Goal: Obtain resource: Download file/media

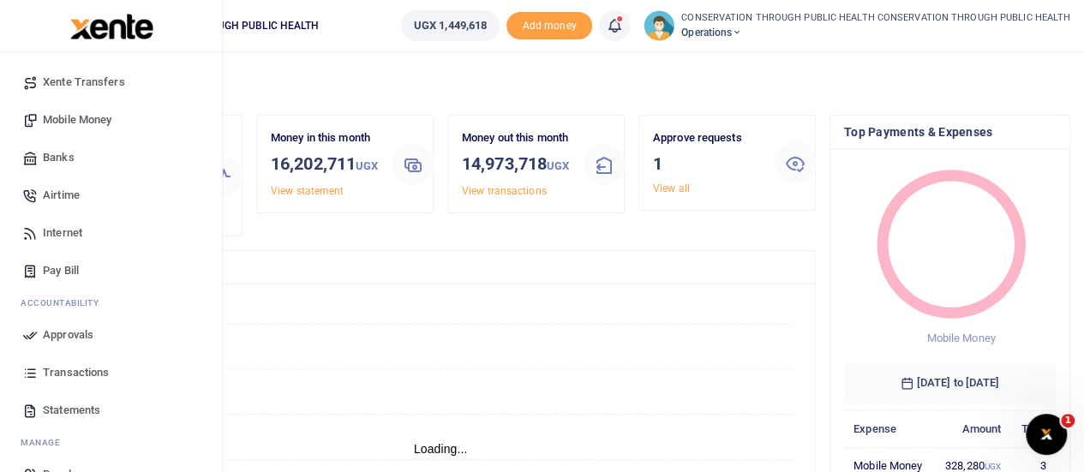
scroll to position [177, 0]
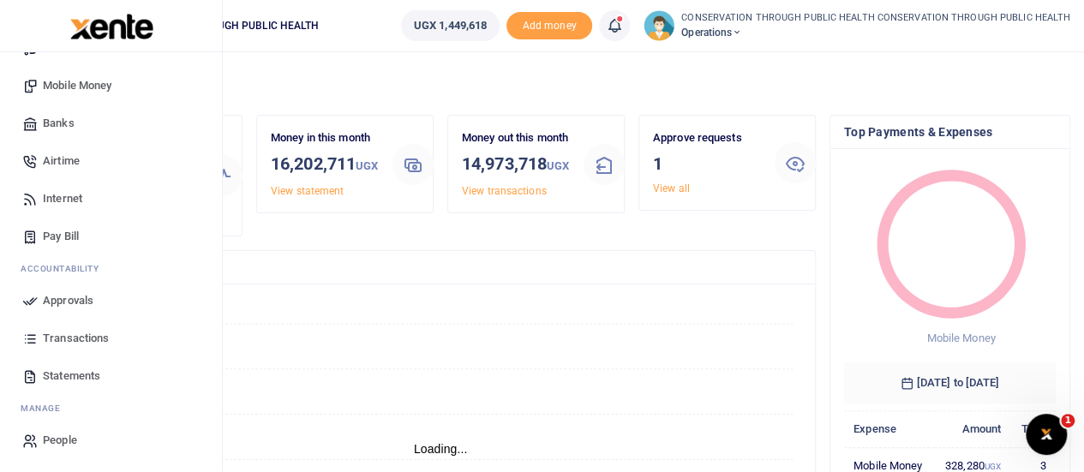
click at [61, 375] on span "Statements" at bounding box center [71, 376] width 57 height 17
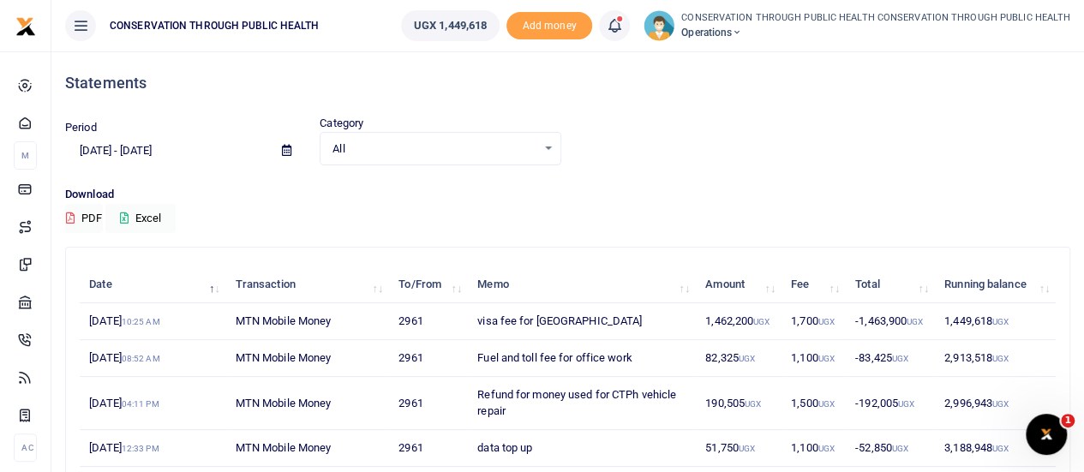
click at [285, 145] on icon at bounding box center [286, 150] width 9 height 11
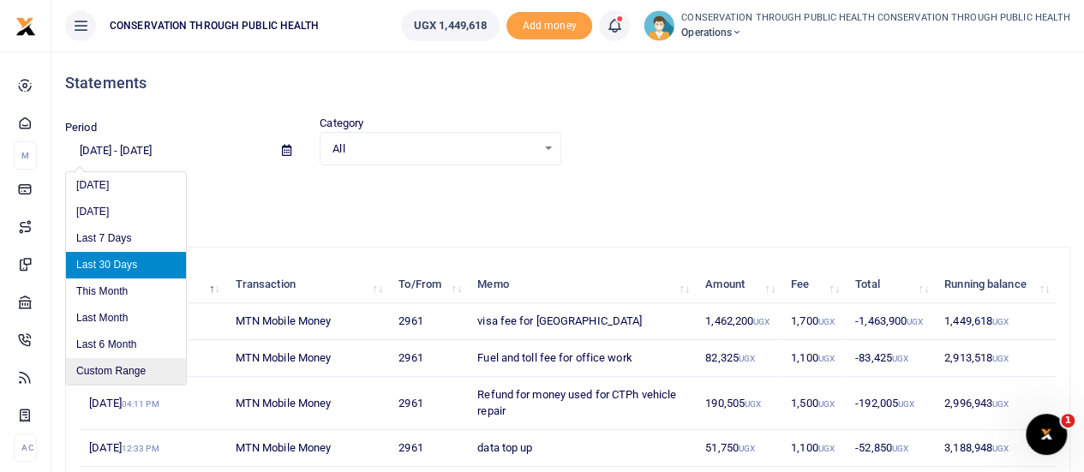
click at [130, 368] on li "Custom Range" at bounding box center [126, 371] width 120 height 27
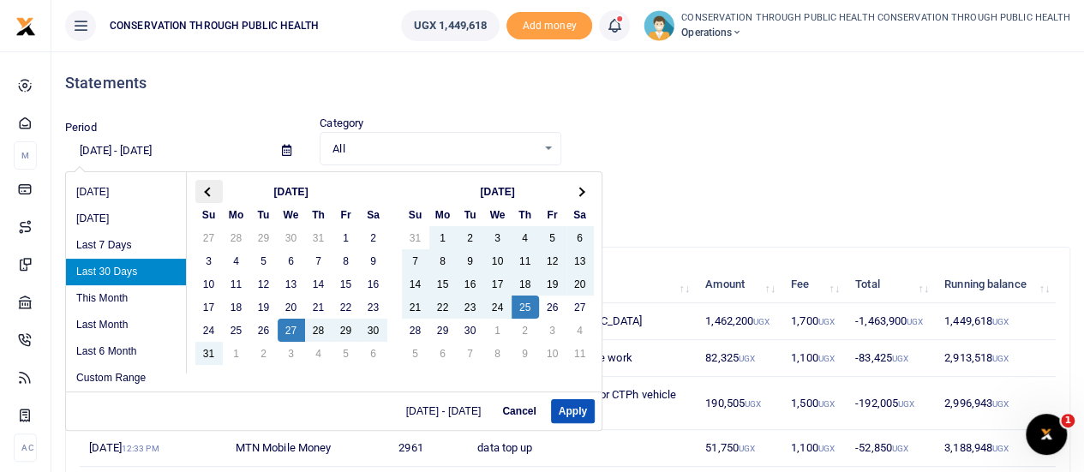
click at [211, 186] on th at bounding box center [208, 191] width 27 height 23
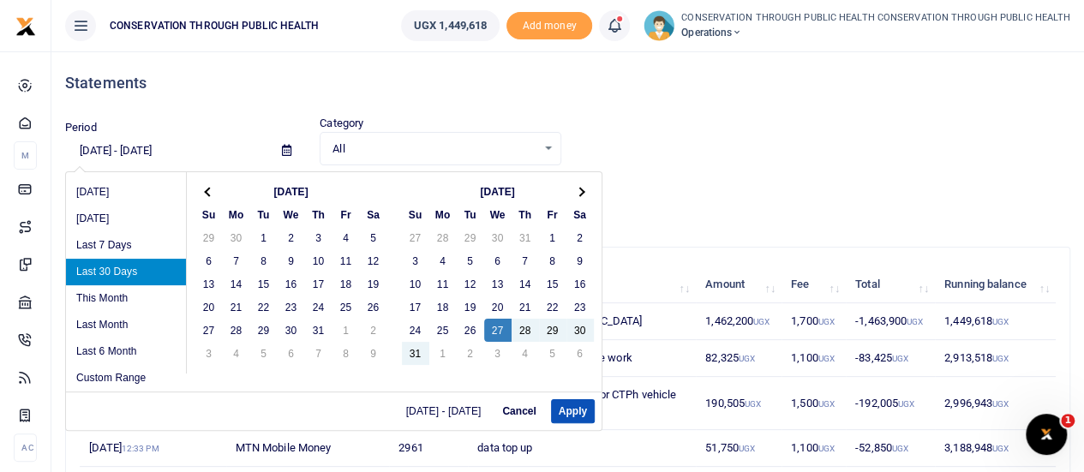
click at [211, 186] on th at bounding box center [208, 191] width 27 height 23
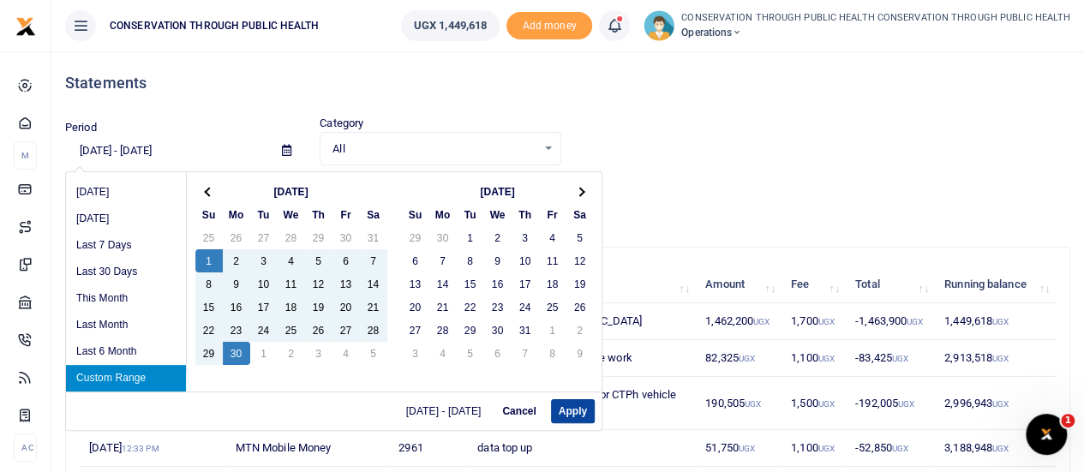
click at [569, 411] on button "Apply" at bounding box center [573, 411] width 44 height 24
type input "[DATE] - [DATE]"
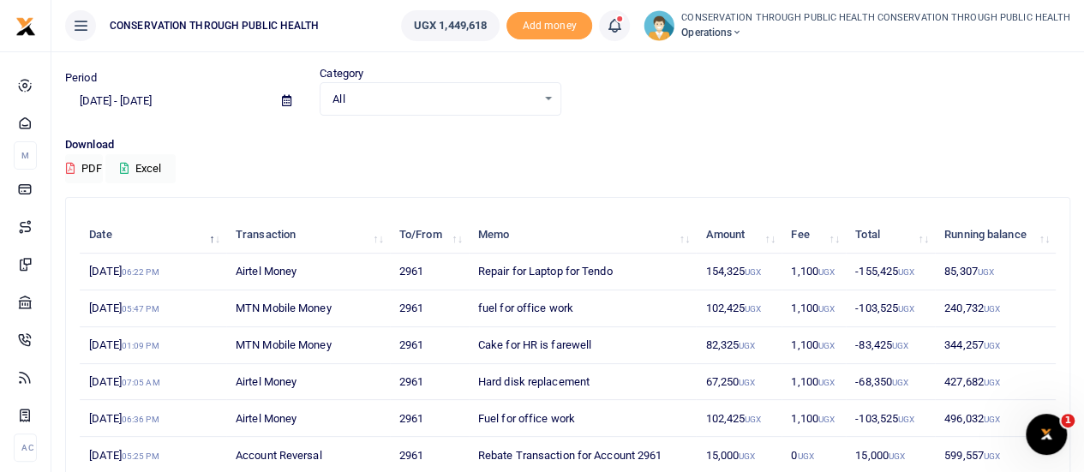
scroll to position [86, 0]
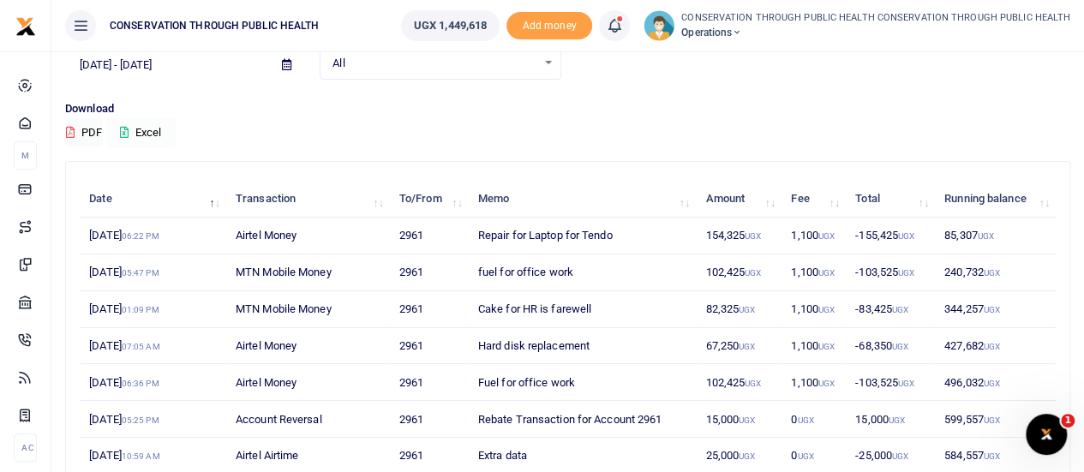
click at [176, 138] on button "Excel" at bounding box center [140, 132] width 70 height 29
